Goal: Information Seeking & Learning: Learn about a topic

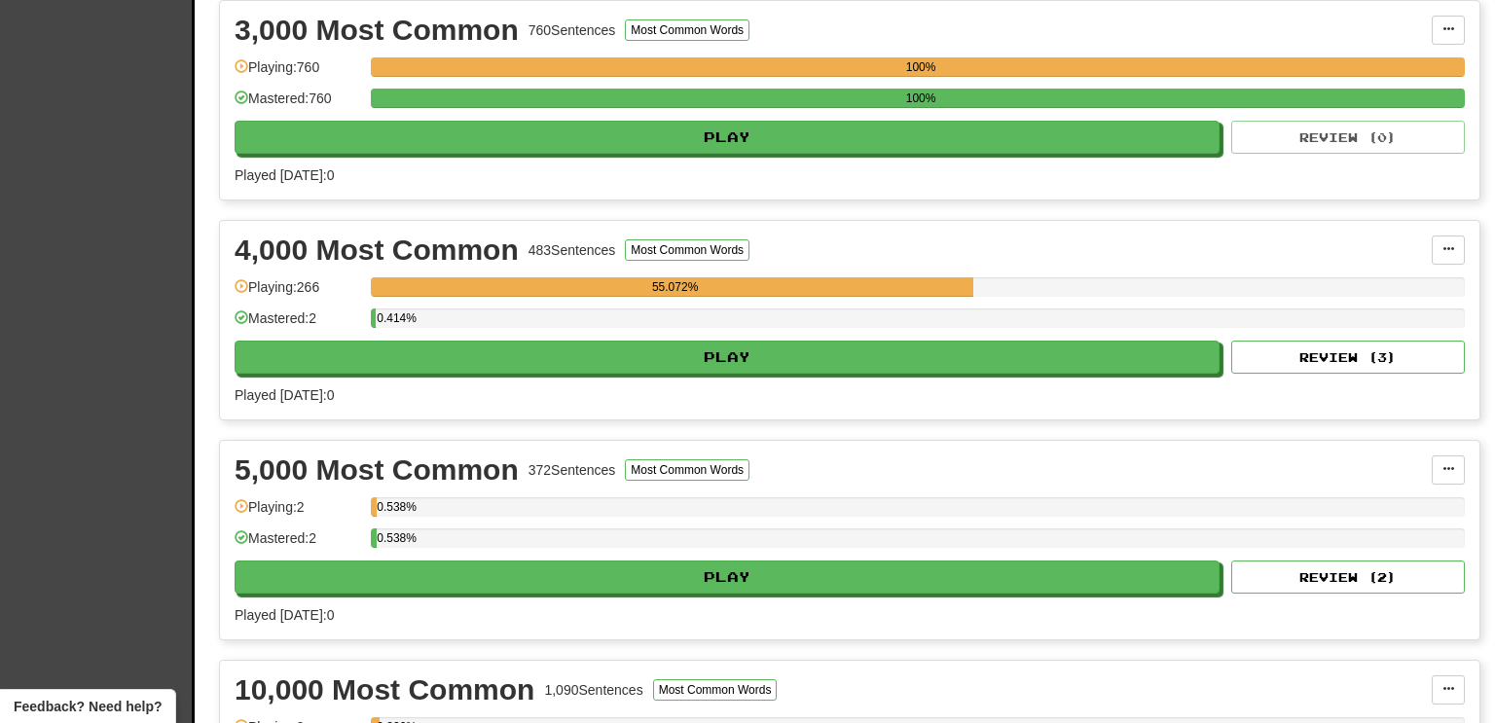
scroll to position [981, 0]
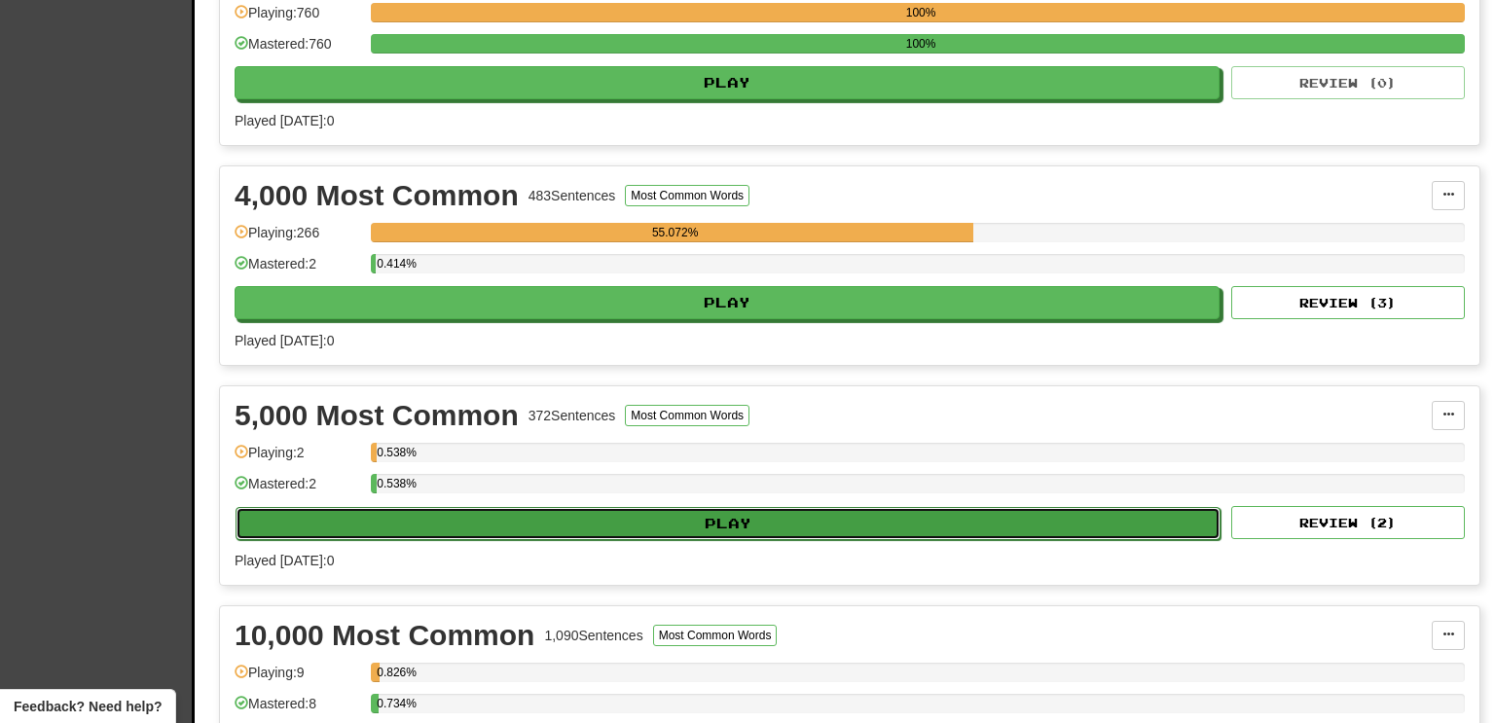
click at [1177, 516] on button "Play" at bounding box center [728, 523] width 985 height 33
select select "**"
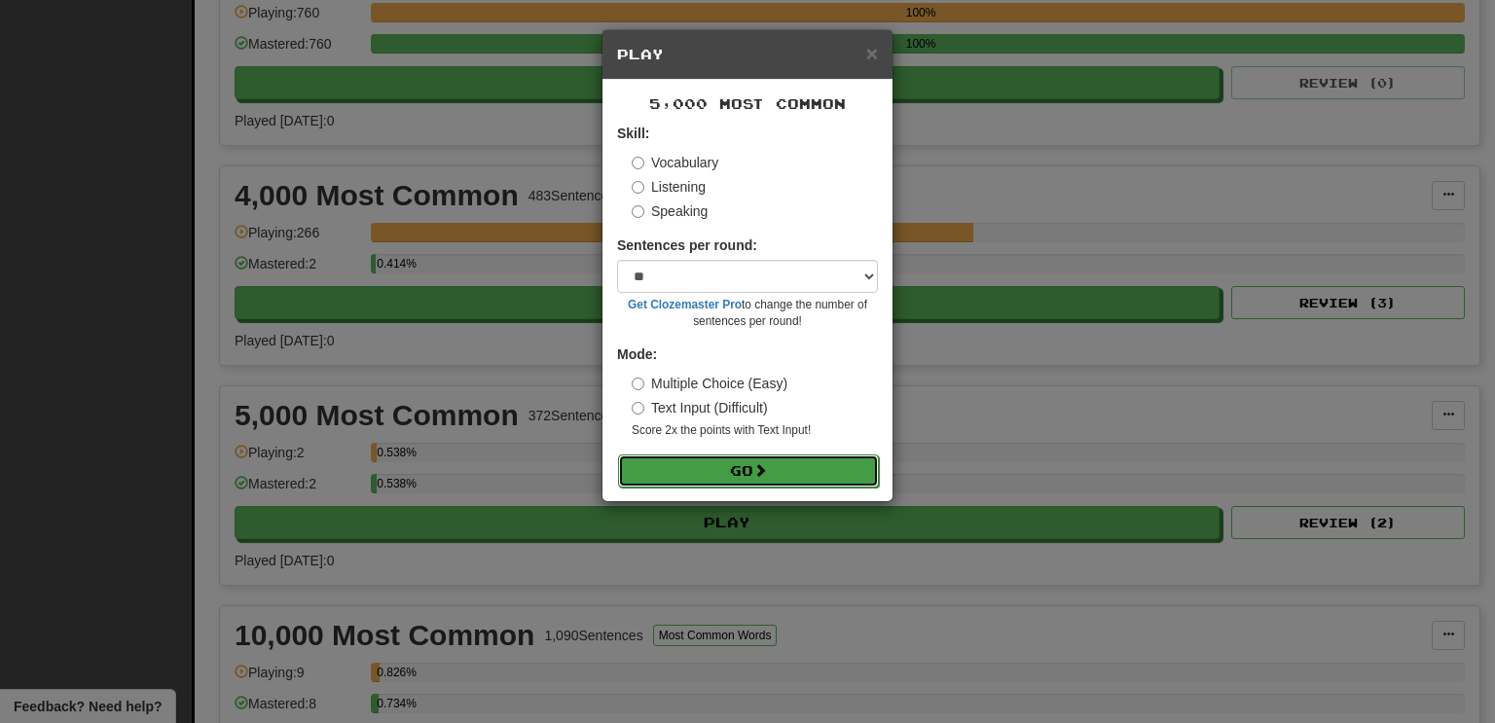
click at [774, 467] on button "Go" at bounding box center [748, 470] width 261 height 33
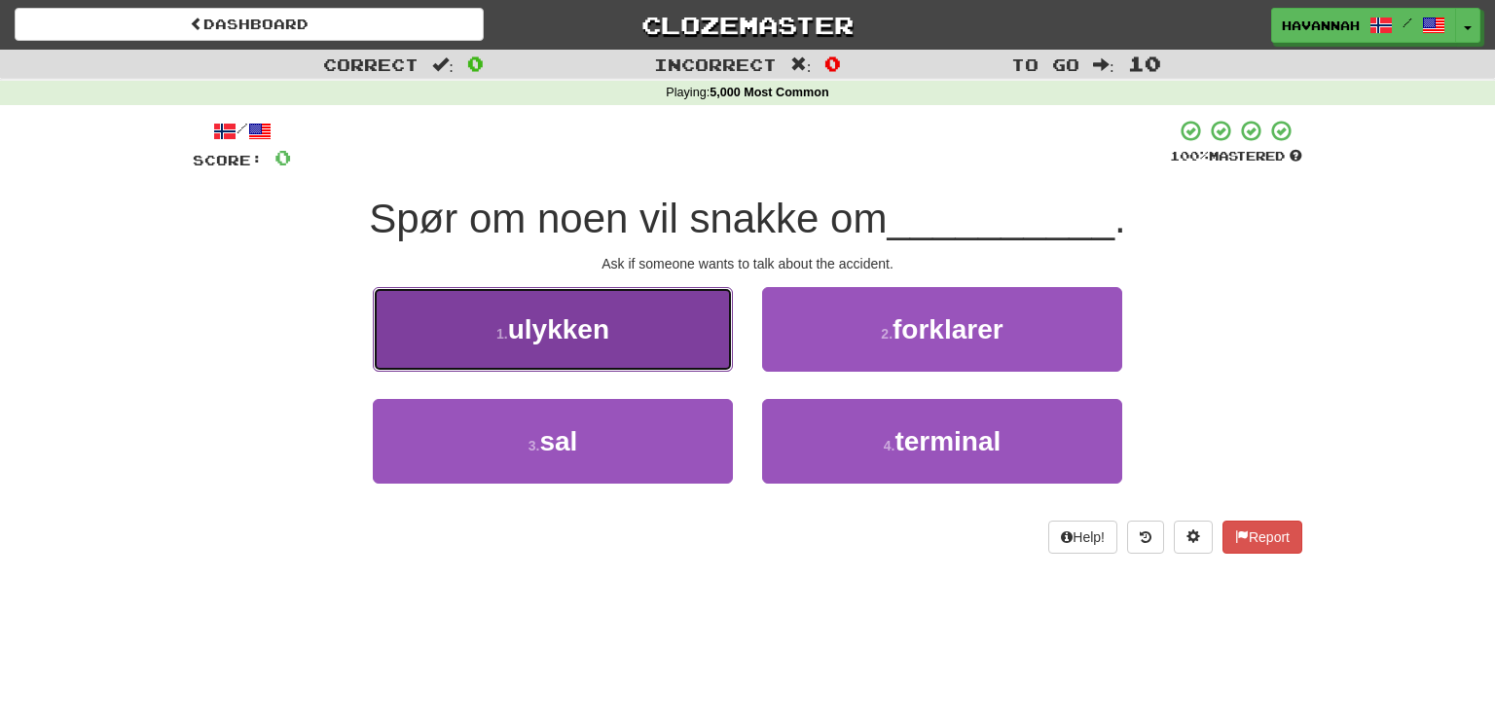
click at [643, 340] on button "1 . ulykken" at bounding box center [553, 329] width 360 height 85
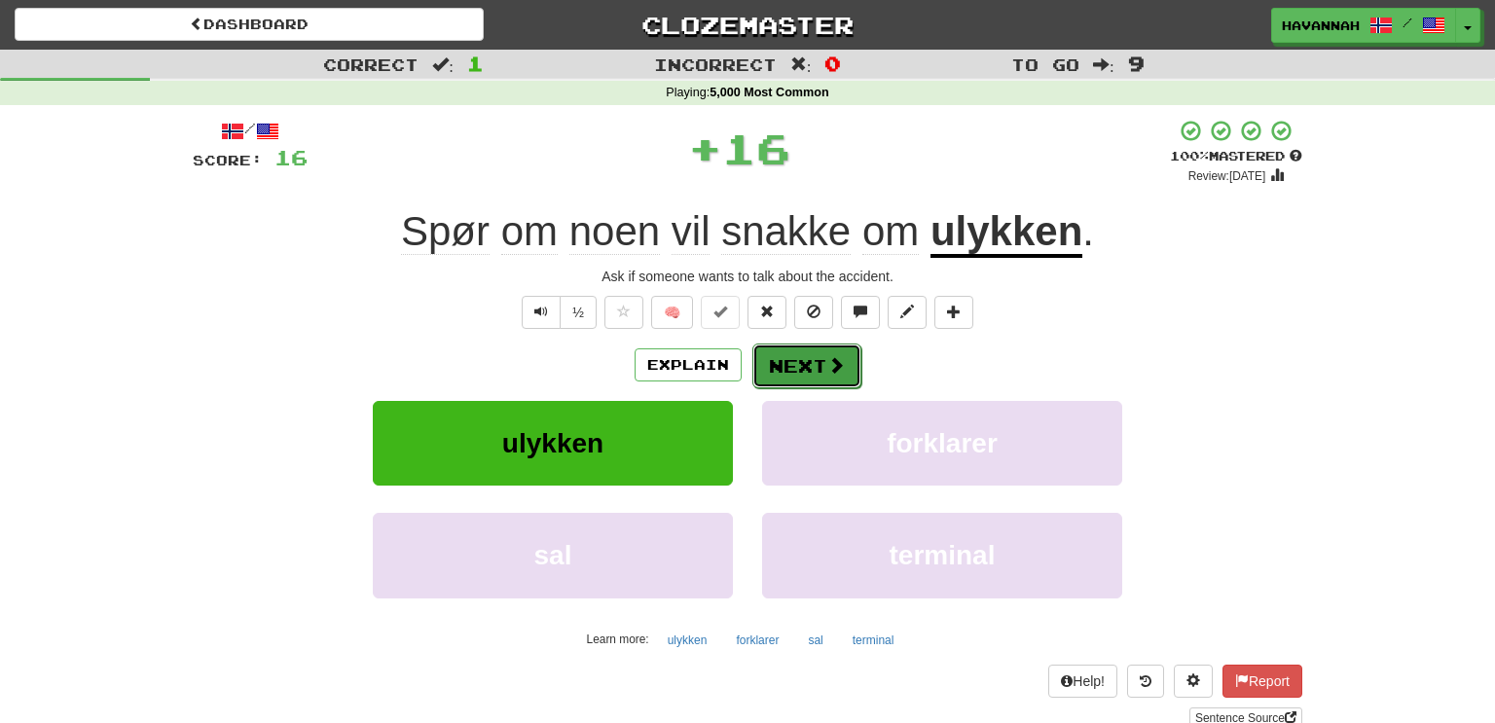
click at [780, 353] on button "Next" at bounding box center [806, 366] width 109 height 45
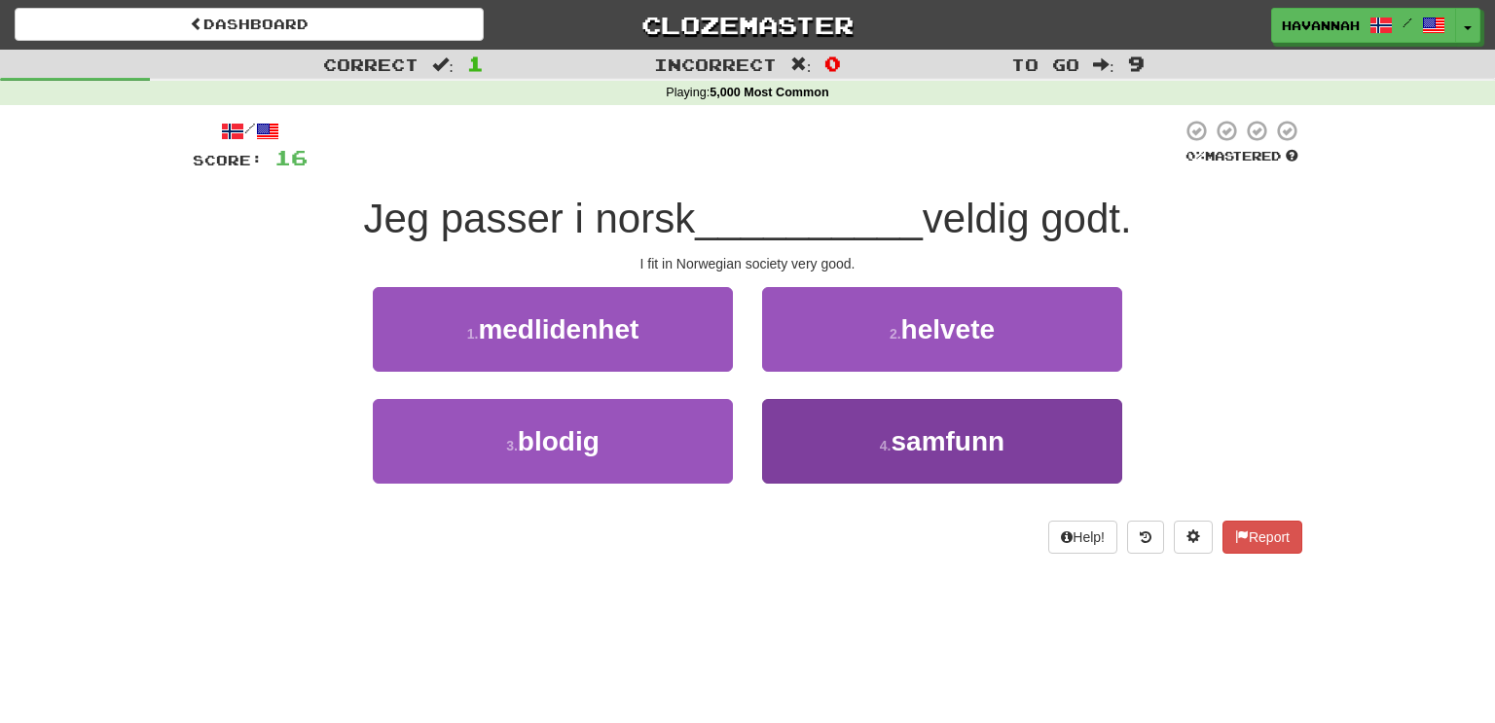
drag, startPoint x: 846, startPoint y: 393, endPoint x: 850, endPoint y: 426, distance: 33.3
click at [849, 395] on div "2 . helvete" at bounding box center [941, 343] width 389 height 112
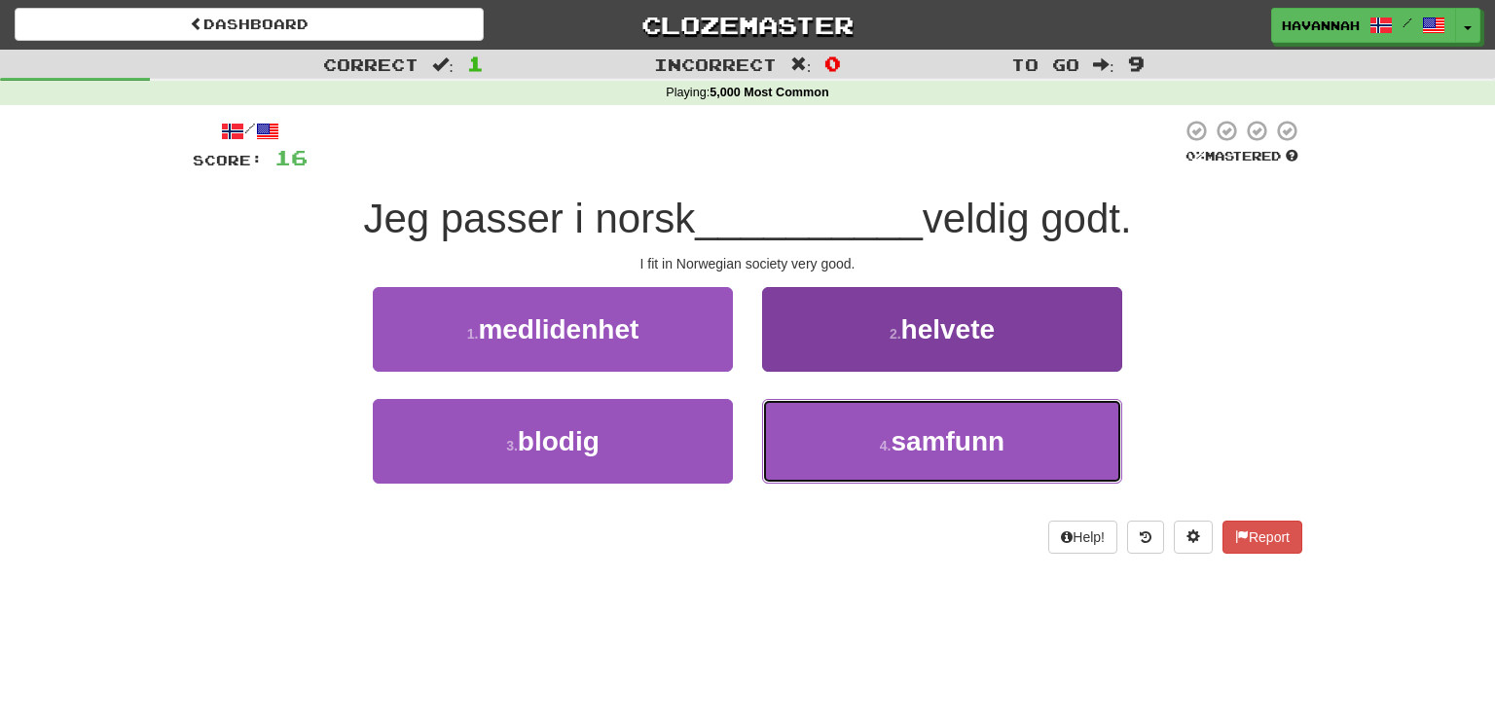
click at [850, 435] on button "4 . samfunn" at bounding box center [942, 441] width 360 height 85
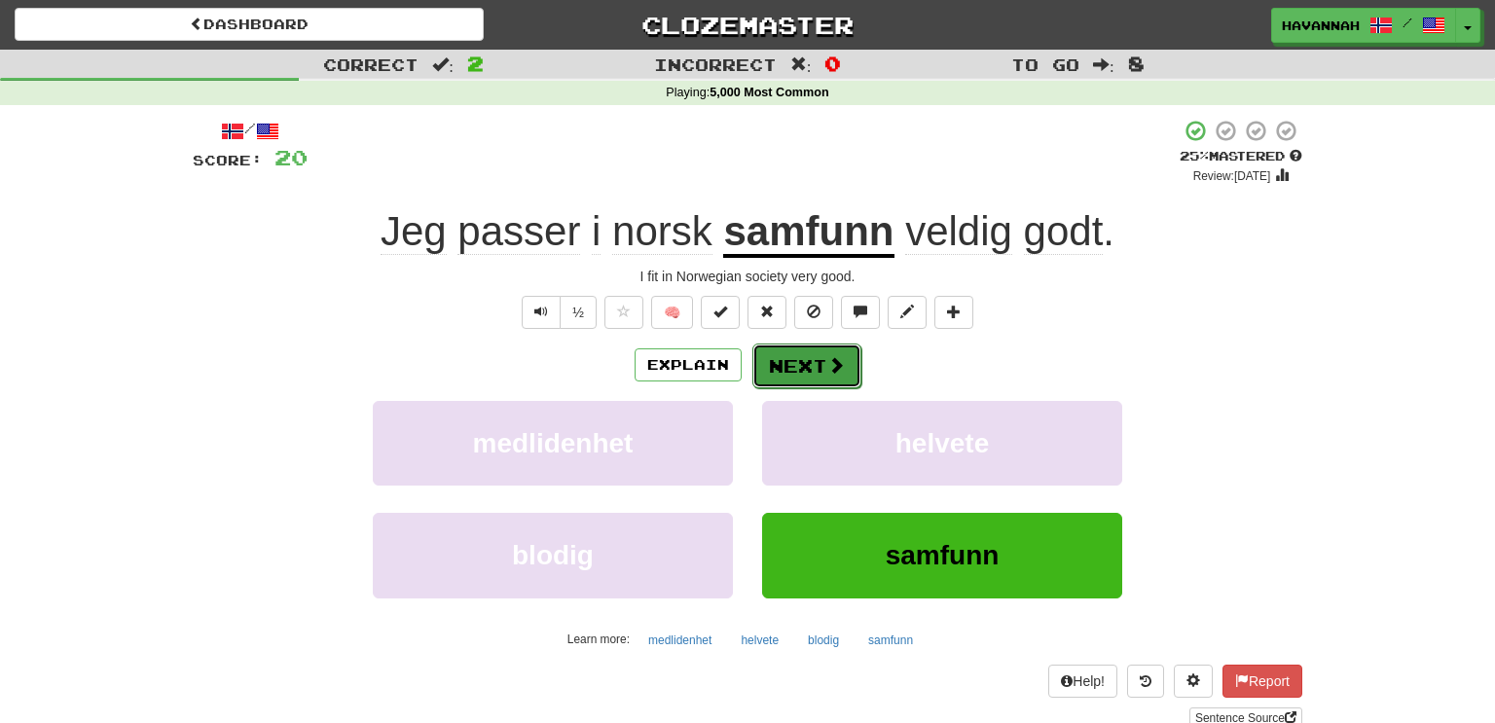
click at [809, 360] on button "Next" at bounding box center [806, 366] width 109 height 45
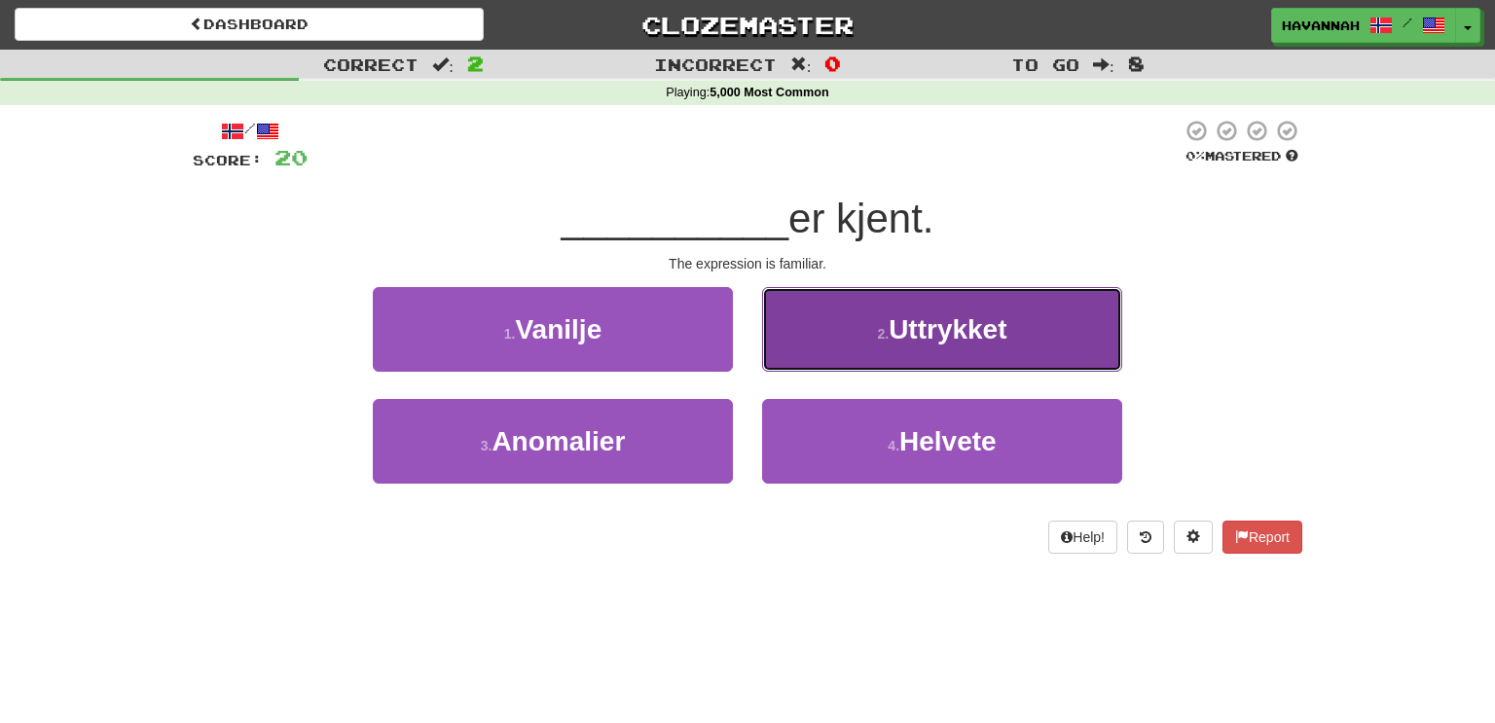
click at [856, 347] on button "2 . Uttrykket" at bounding box center [942, 329] width 360 height 85
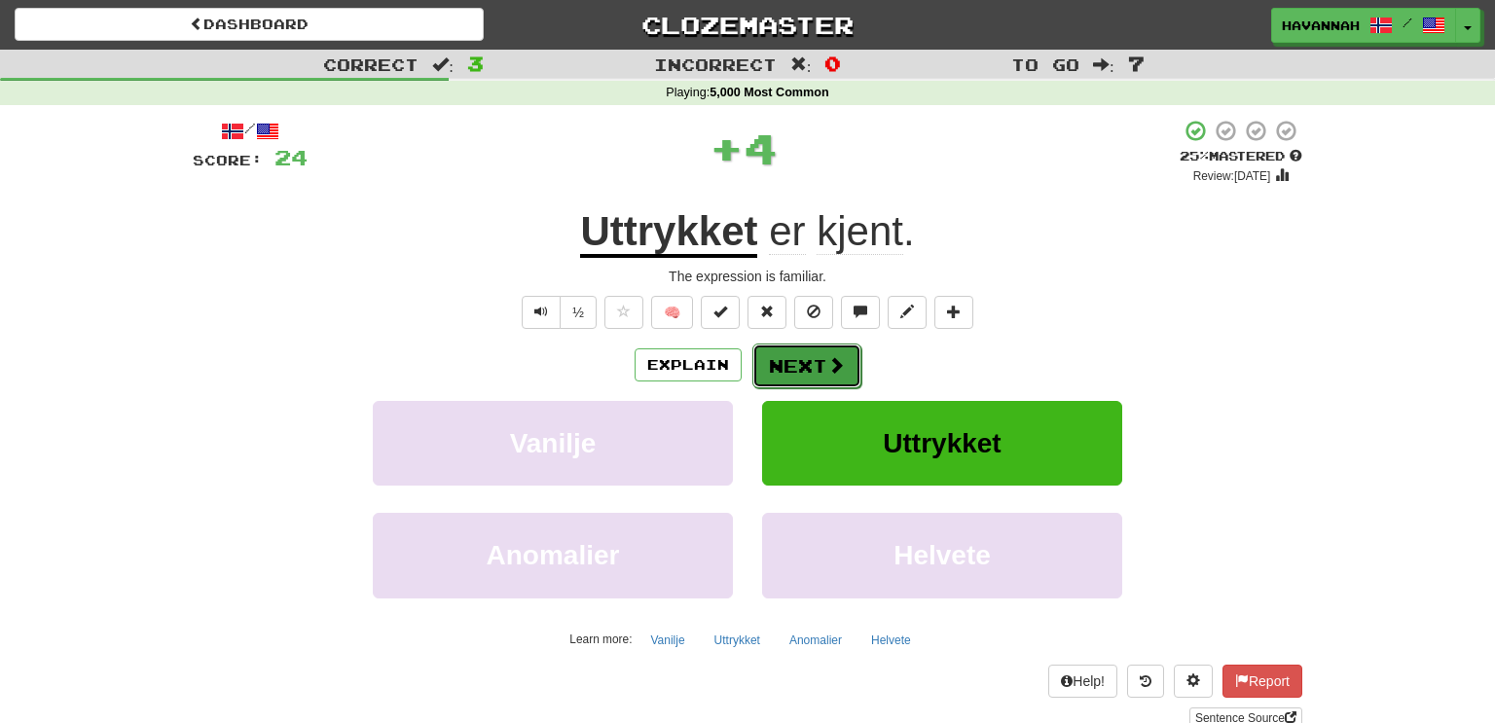
click at [807, 362] on button "Next" at bounding box center [806, 366] width 109 height 45
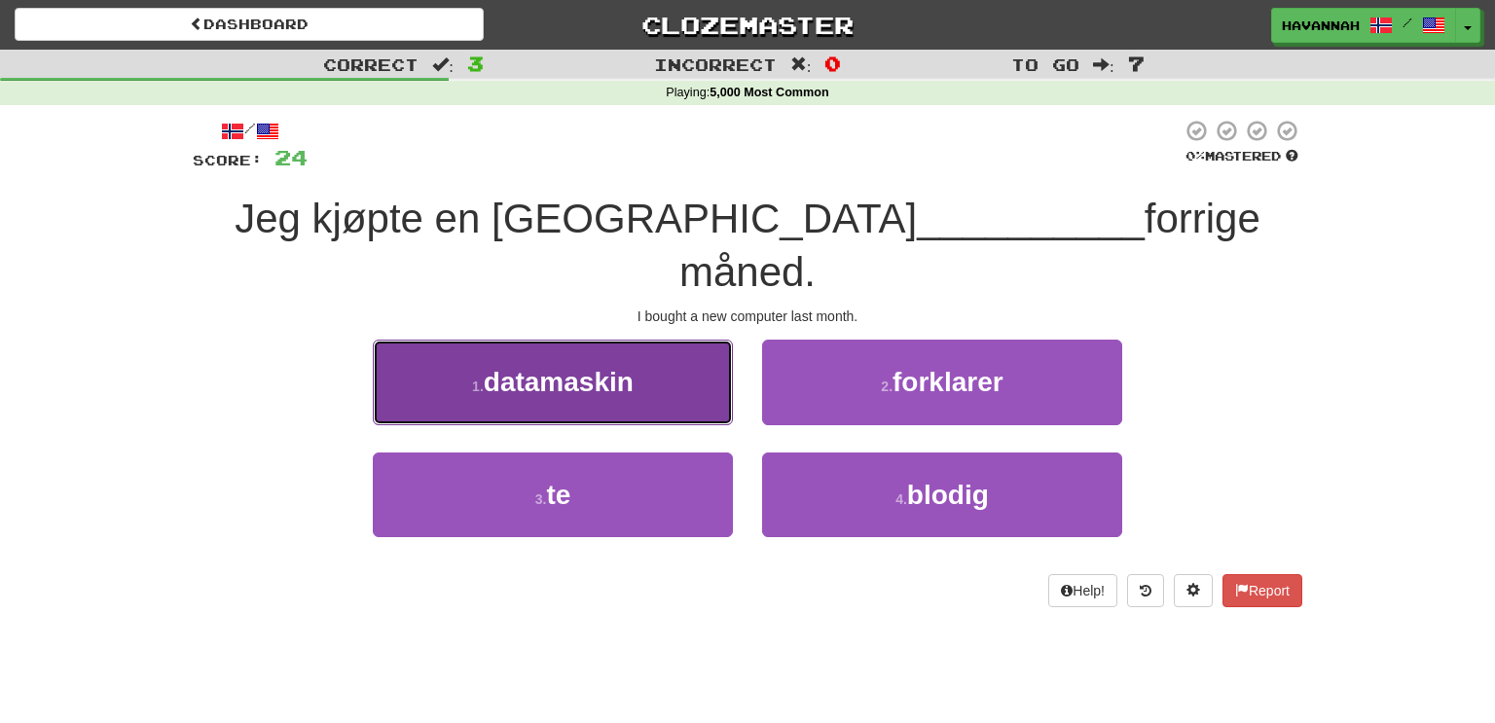
click at [708, 352] on button "1 . datamaskin" at bounding box center [553, 382] width 360 height 85
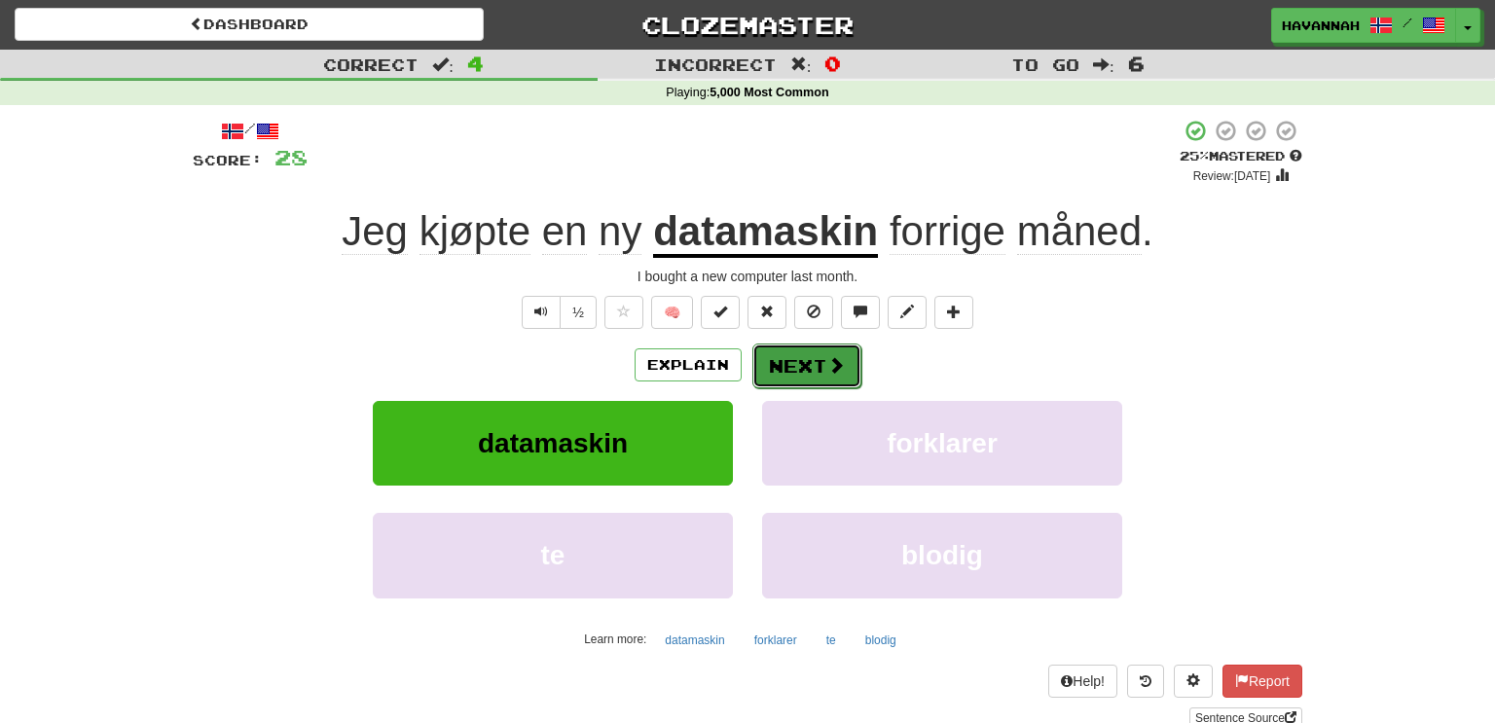
click at [796, 371] on button "Next" at bounding box center [806, 366] width 109 height 45
